Goal: Leave review/rating

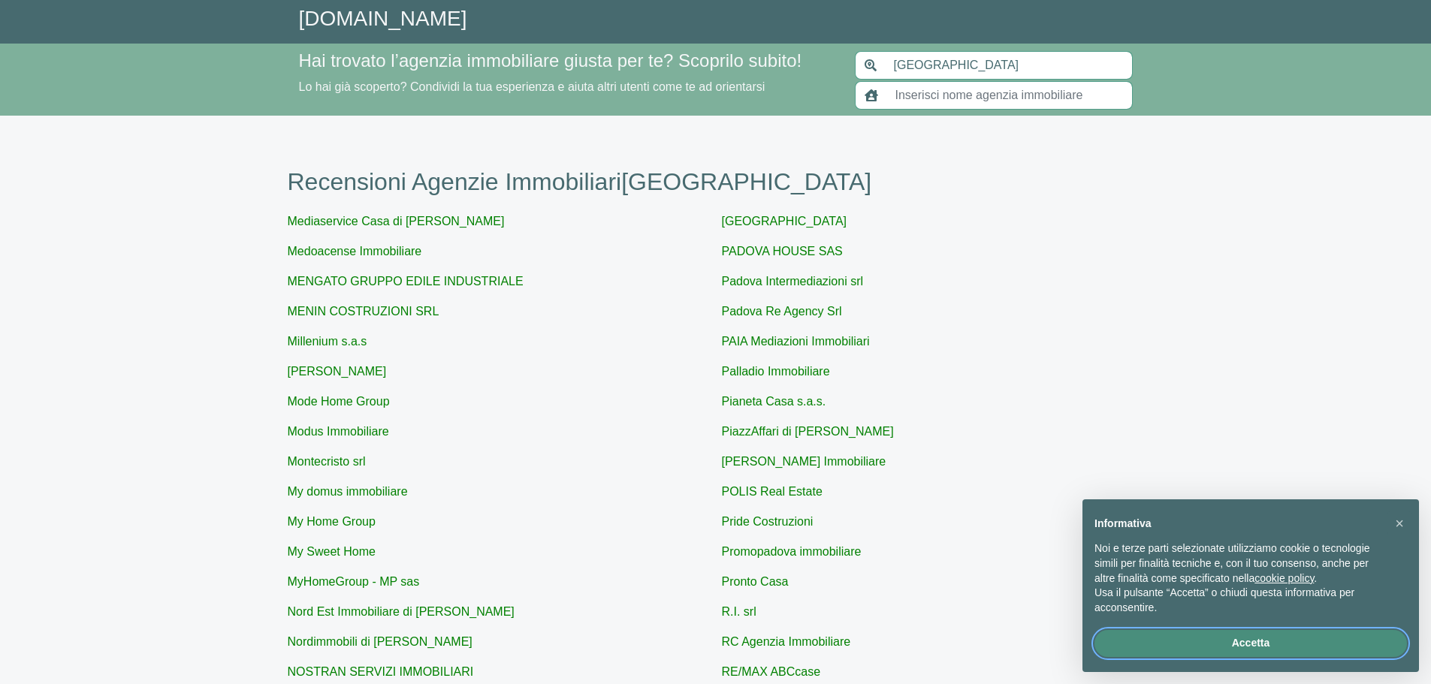
click at [1190, 639] on button "Accetta" at bounding box center [1250, 643] width 312 height 27
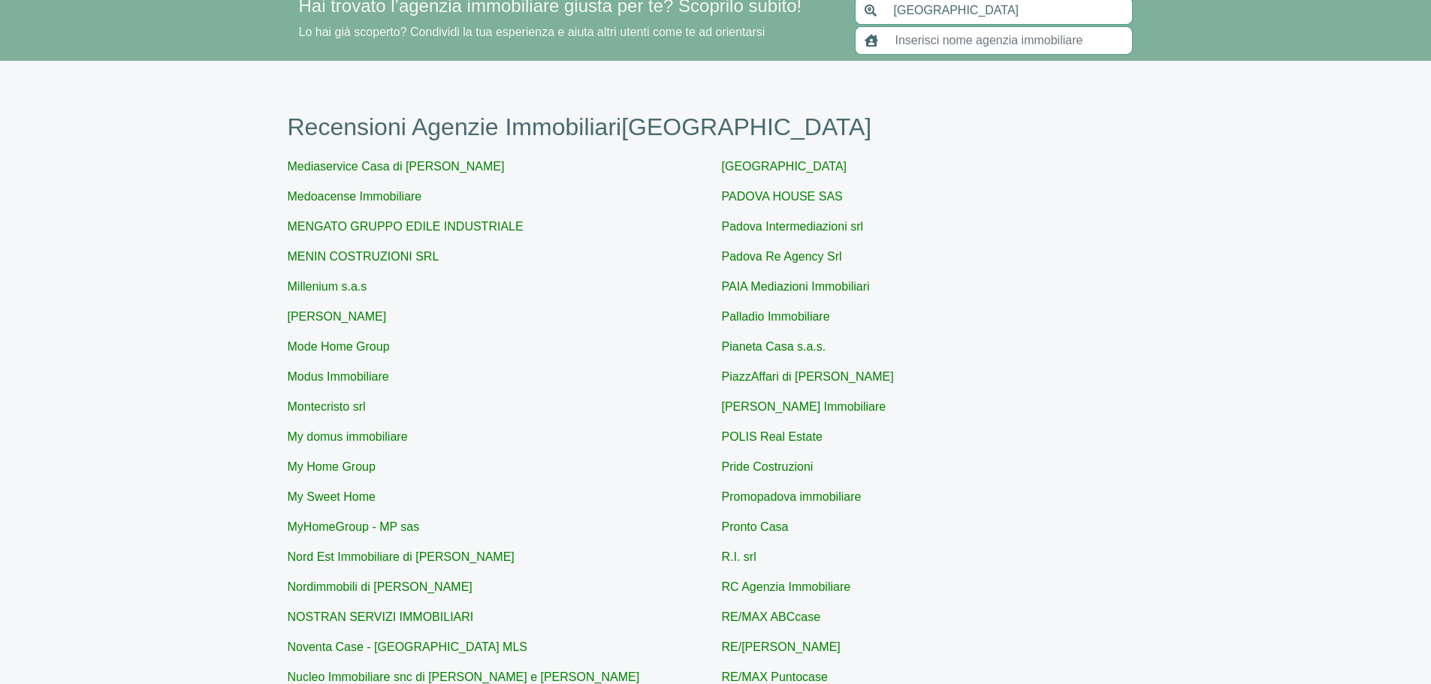
scroll to position [130, 0]
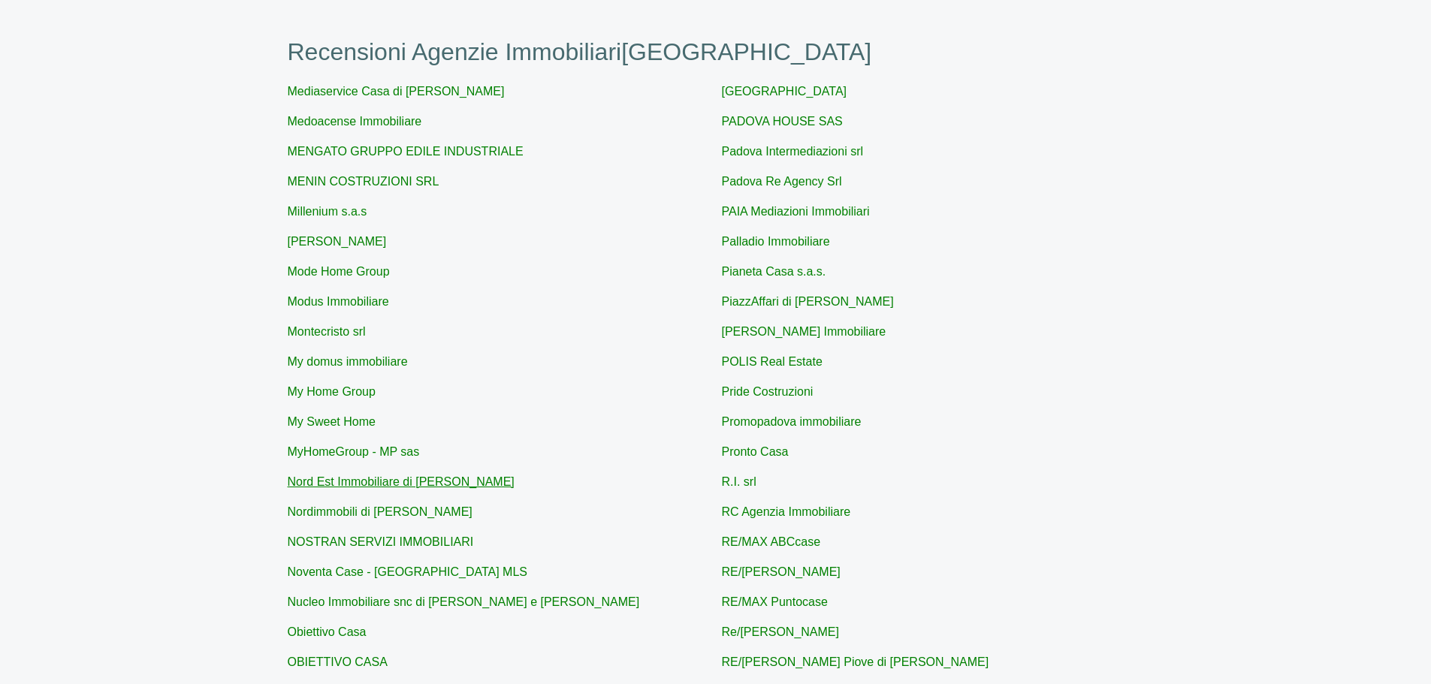
click at [338, 478] on link "Nord Est Immobiliare di [PERSON_NAME]" at bounding box center [401, 481] width 227 height 13
type input "Nord Est Immobiliare di [PERSON_NAME]"
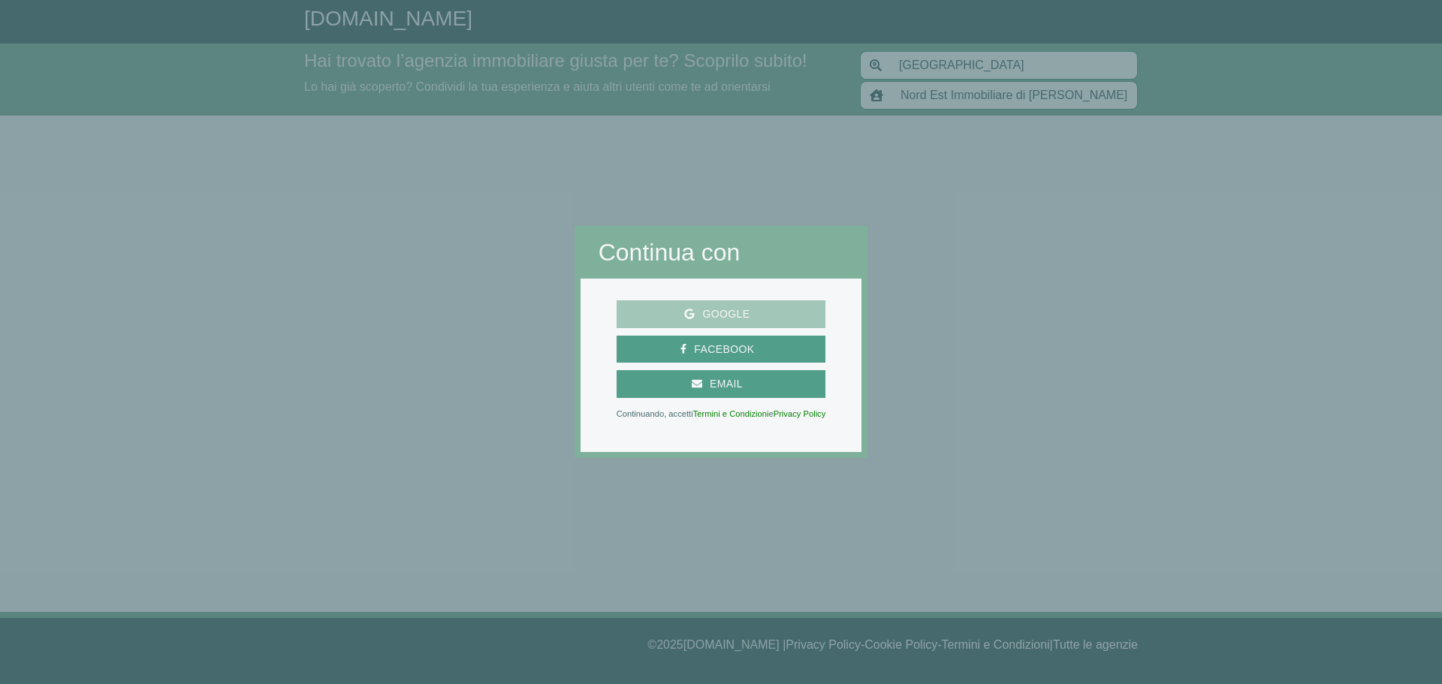
click at [713, 317] on span "Google" at bounding box center [726, 314] width 62 height 19
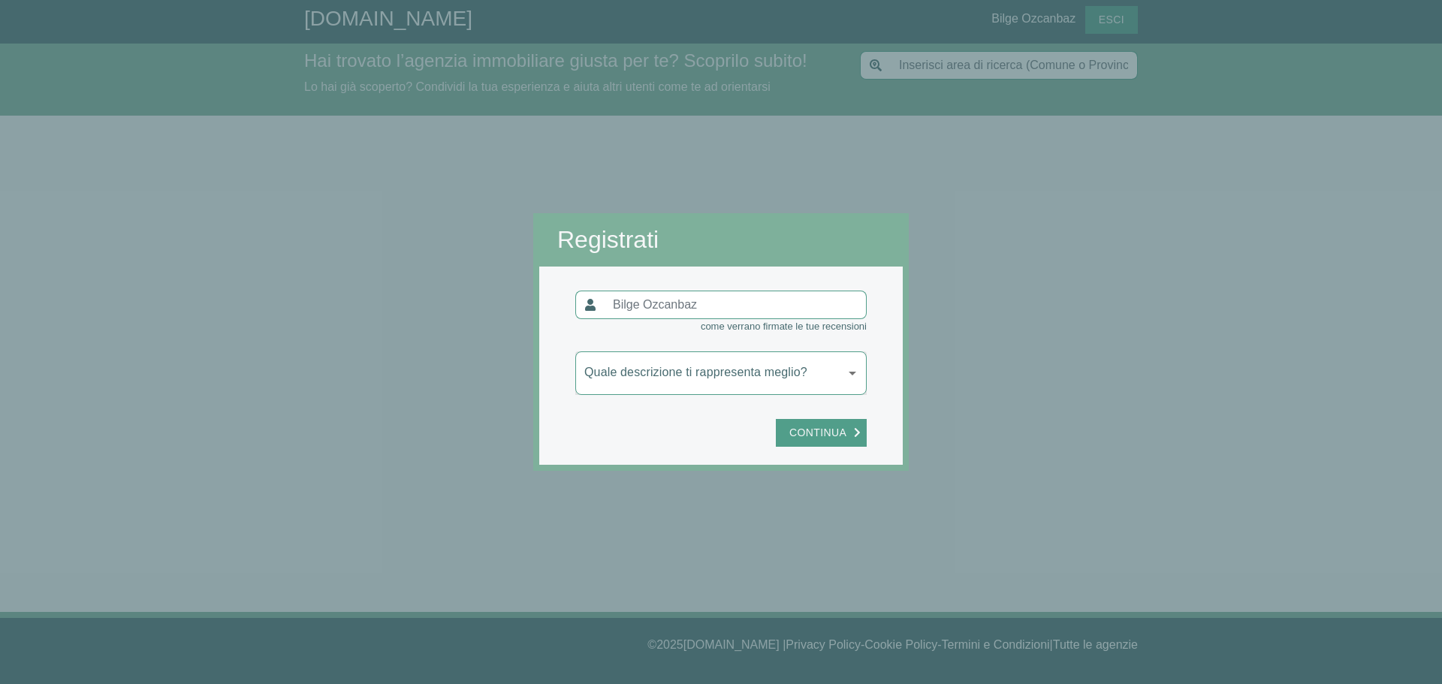
type input "[GEOGRAPHIC_DATA]"
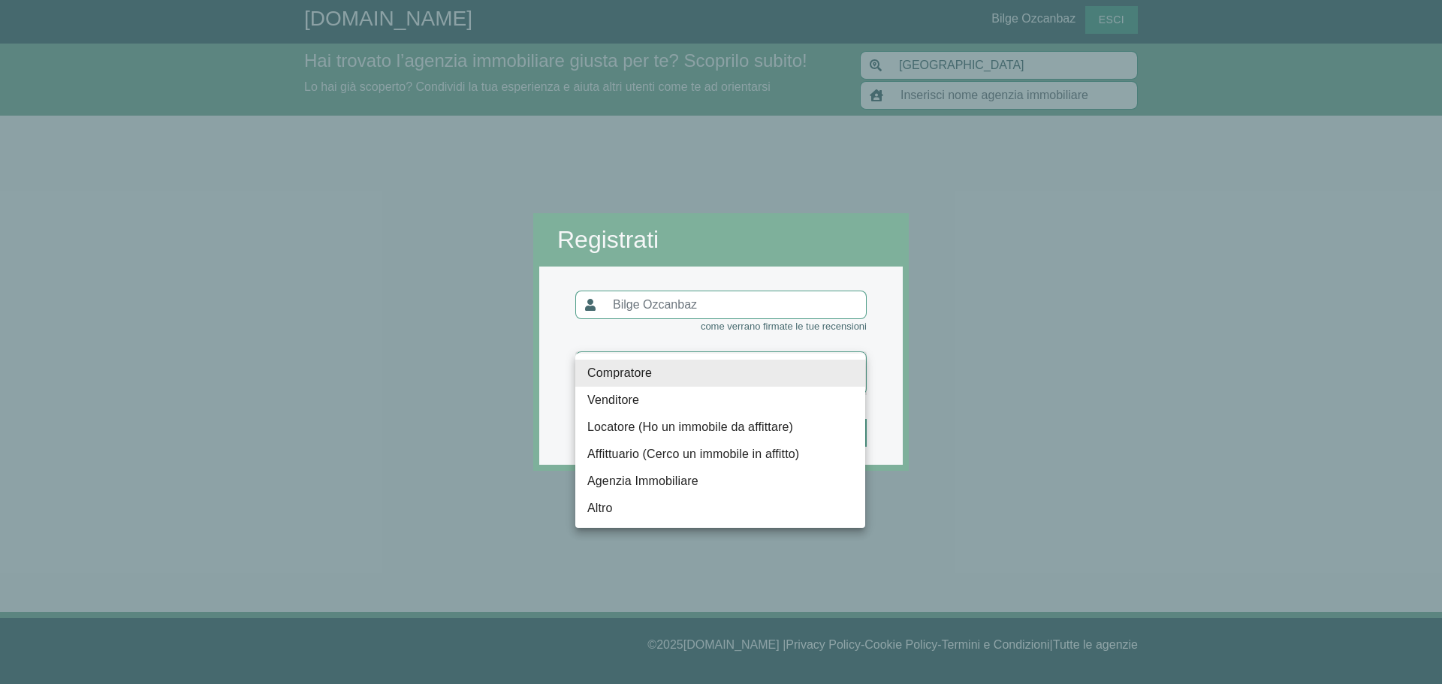
click at [813, 366] on body "[DOMAIN_NAME] Bilge Ozcanbaz Esci Hai trovato l’agenzia immobiliare giusta per …" at bounding box center [721, 342] width 1442 height 684
click at [781, 459] on li "Affittuario (Cerco un immobile in affitto)" at bounding box center [720, 454] width 290 height 27
type input "locatario"
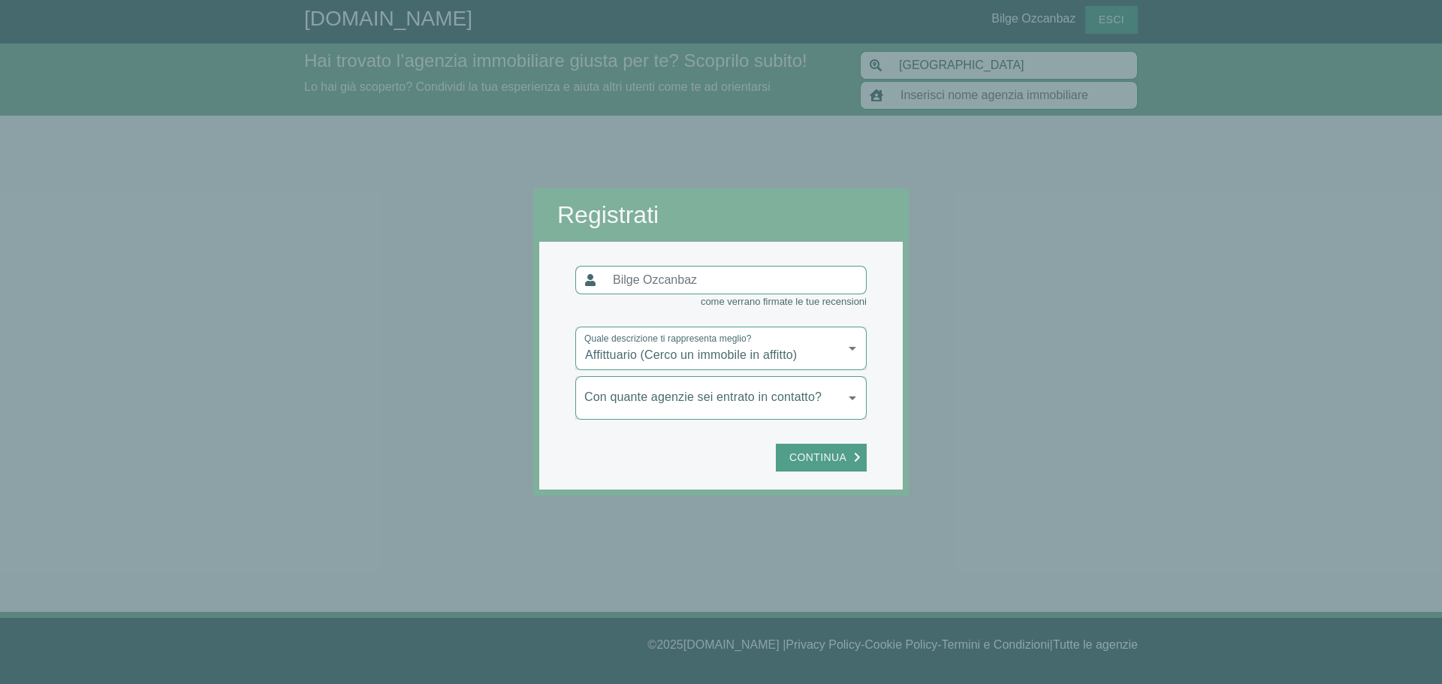
click at [784, 400] on body "[DOMAIN_NAME] Bilge Ozcanbaz Esci Hai trovato l’agenzia immobiliare giusta per …" at bounding box center [721, 342] width 1442 height 684
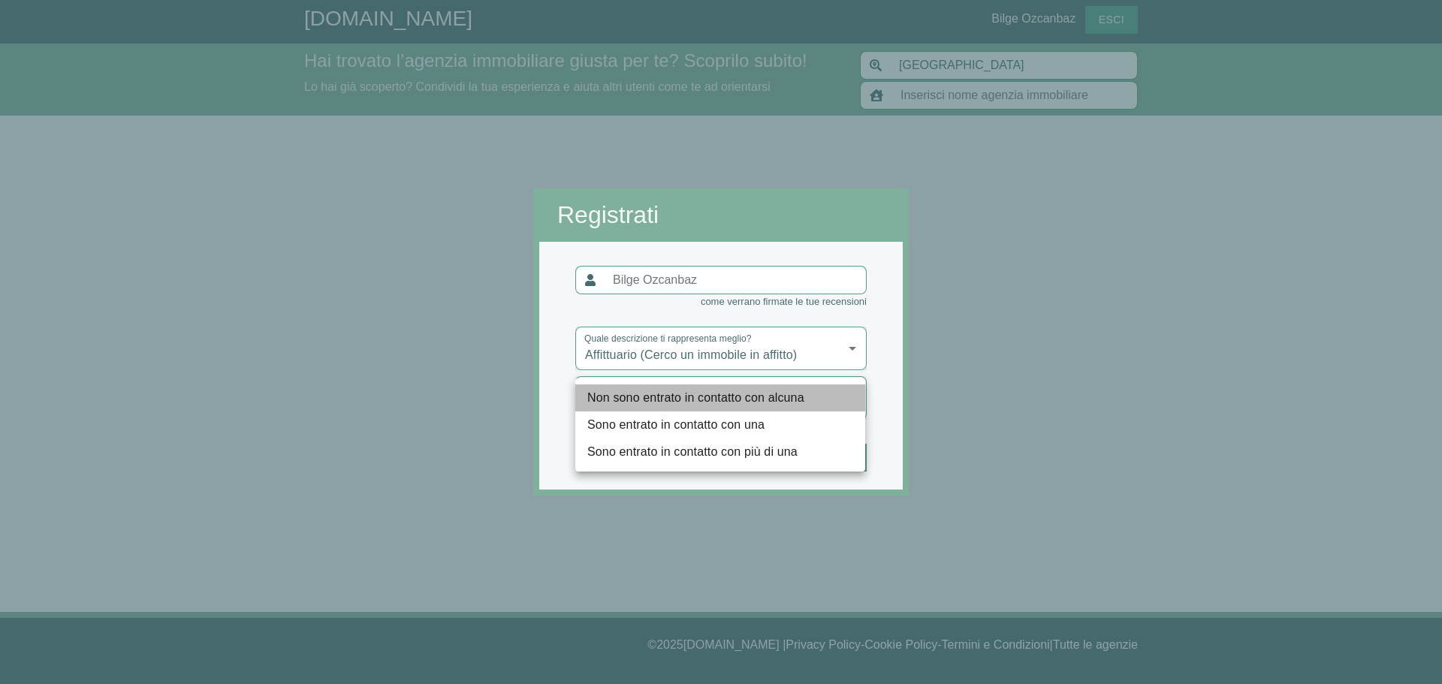
drag, startPoint x: 755, startPoint y: 400, endPoint x: 761, endPoint y: 393, distance: 10.1
click at [755, 397] on li "Non sono entrato in contatto con alcuna" at bounding box center [720, 397] width 290 height 27
type input "nessuna"
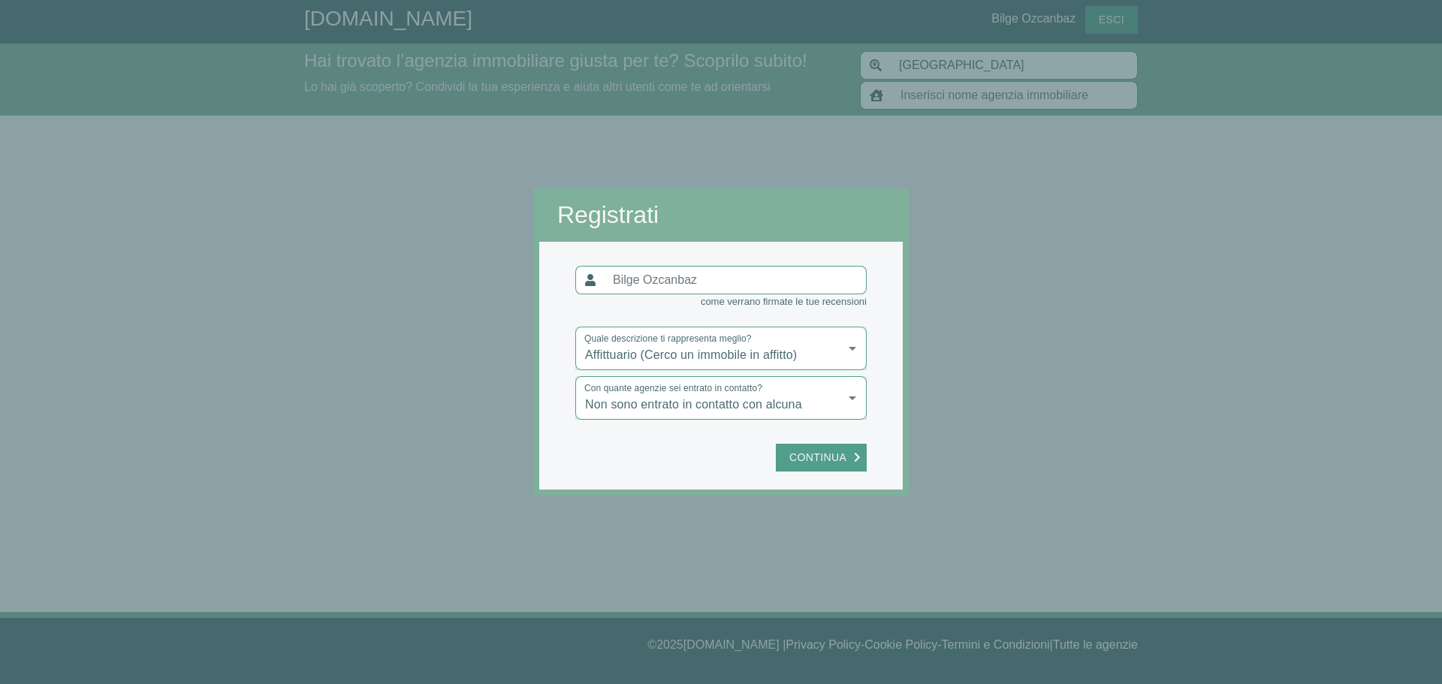
drag, startPoint x: 802, startPoint y: 454, endPoint x: 802, endPoint y: 442, distance: 11.3
click at [802, 444] on button "Continua" at bounding box center [821, 458] width 91 height 28
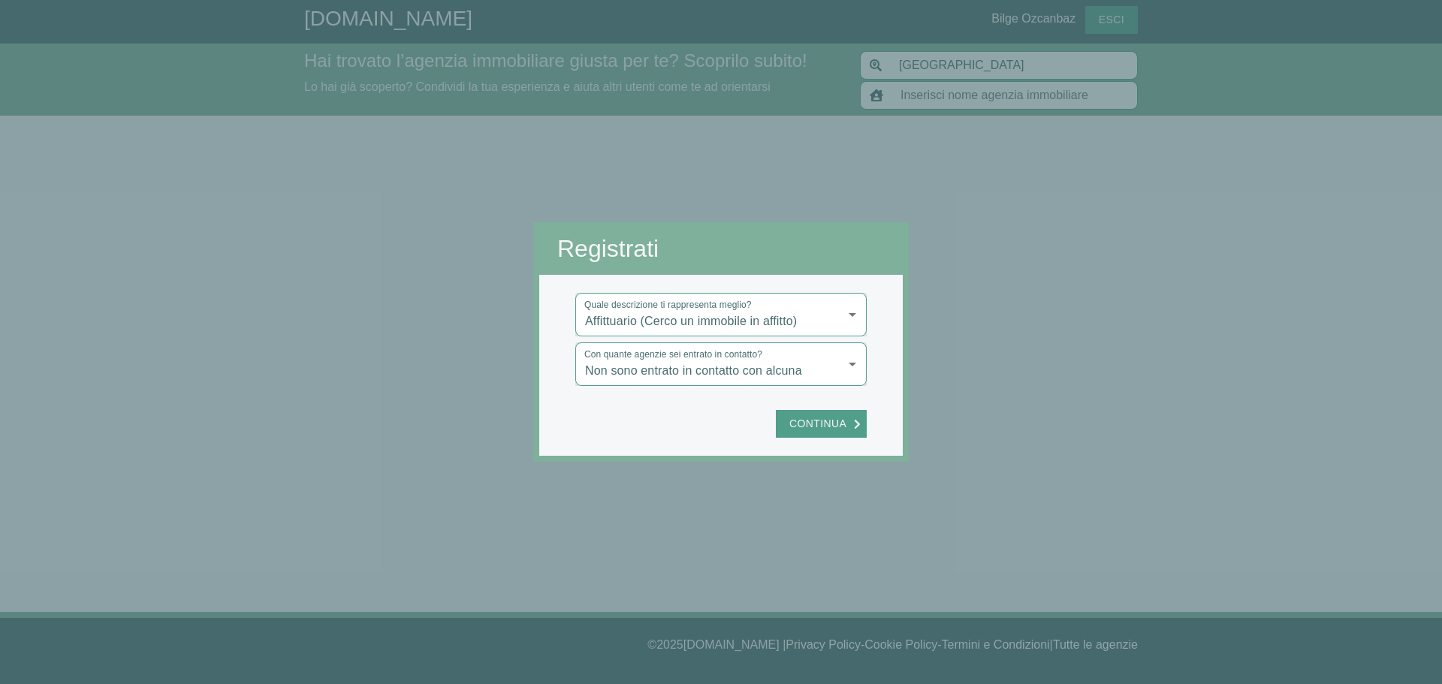
type input "Nord Est Immobiliare di [PERSON_NAME]"
